Goal: Check status

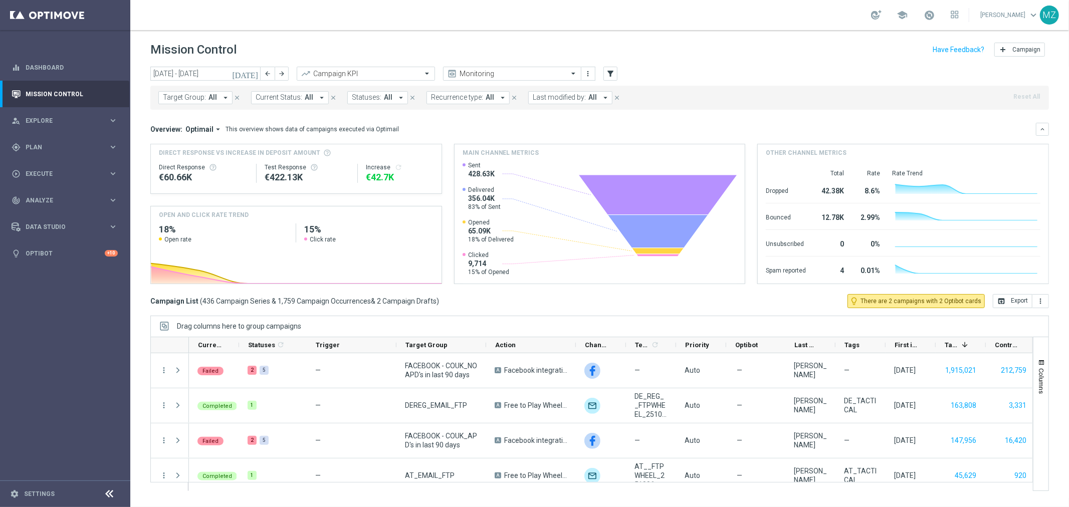
click at [254, 72] on icon "[DATE]" at bounding box center [245, 73] width 27 height 9
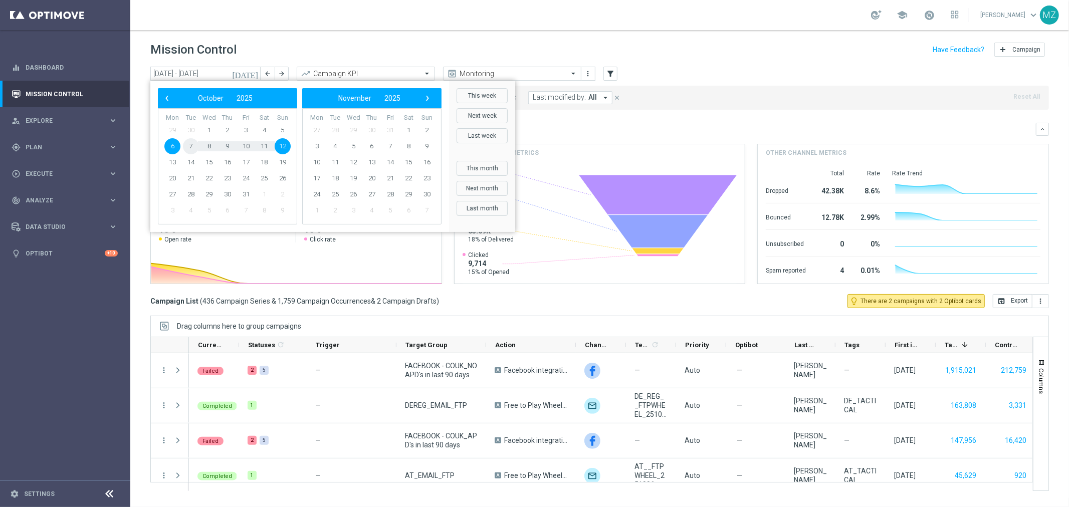
click at [192, 147] on span "7" at bounding box center [191, 146] width 16 height 16
type input "[DATE] - [DATE]"
